Goal: Transaction & Acquisition: Purchase product/service

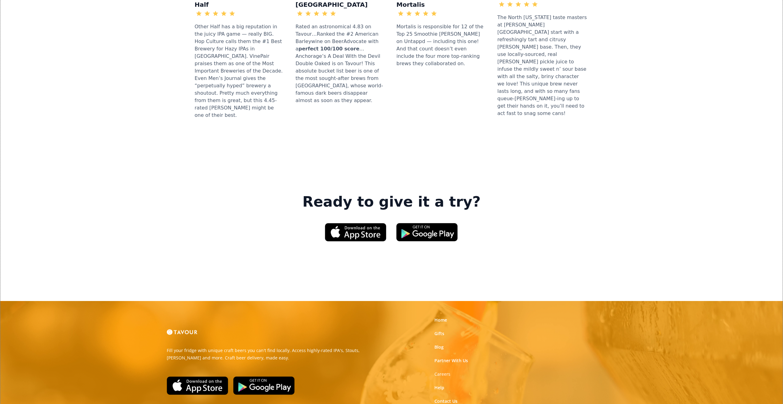
scroll to position [800, 0]
click at [436, 330] on link "Gifts" at bounding box center [439, 333] width 10 height 6
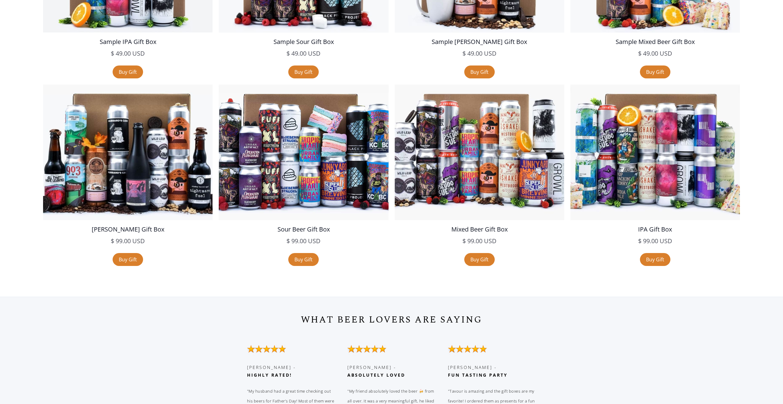
scroll to position [1231, 0]
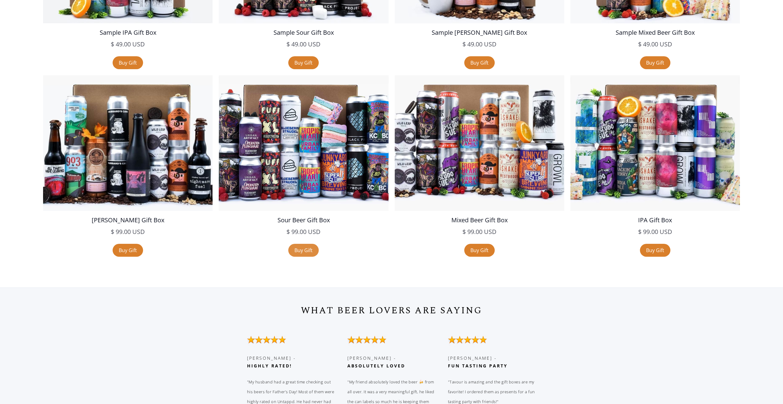
click at [309, 254] on link "Buy Gift" at bounding box center [303, 250] width 30 height 13
